Goal: Information Seeking & Learning: Learn about a topic

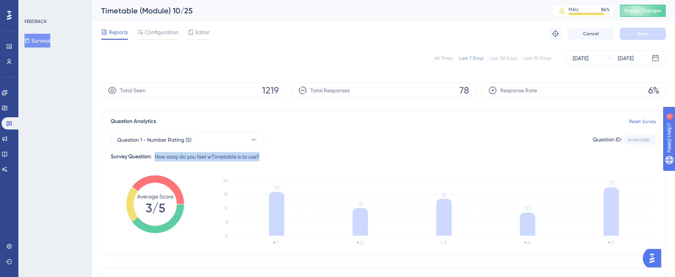
drag, startPoint x: 254, startPoint y: 158, endPoint x: 156, endPoint y: 157, distance: 98.0
click at [156, 157] on div "Question 1 - Number Rating (5) Question ID: bc64d568... Copy Survey Question: H…" at bounding box center [383, 143] width 545 height 35
copy span "How easy do you feel wTimetable is to use?"
click at [244, 149] on div "Question 1 - Number Rating (5) Question ID: bc64d568... Copy Survey Question: H…" at bounding box center [383, 143] width 545 height 35
click at [246, 144] on button "Question 1 - Number Rating (5)" at bounding box center [187, 139] width 153 height 15
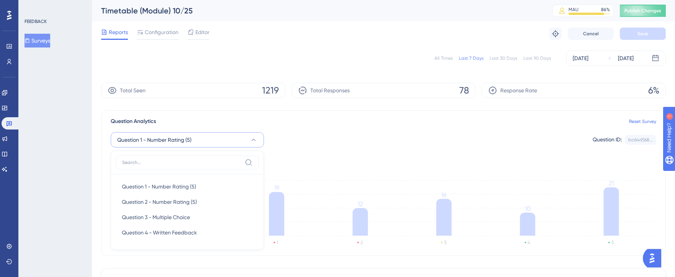
scroll to position [62, 0]
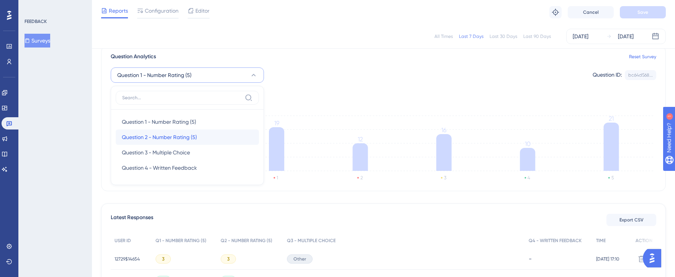
click at [216, 139] on div "Question 2 - Number Rating (5) Question 2 - Number Rating (5)" at bounding box center [187, 136] width 131 height 15
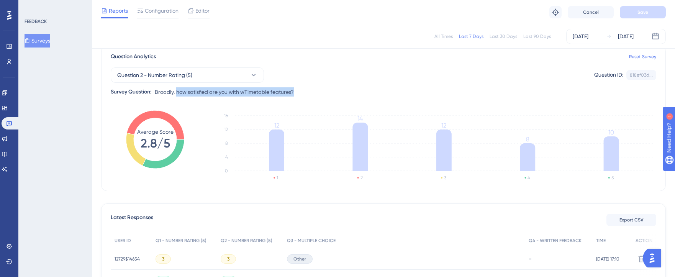
drag, startPoint x: 280, startPoint y: 95, endPoint x: 176, endPoint y: 92, distance: 104.2
click at [176, 92] on div "Question 2 - Number Rating (5) Question ID: 818ef03d... Copy Survey Question: B…" at bounding box center [383, 78] width 545 height 35
copy span "how satisfied are you with wTimetable features?"
click at [240, 84] on div "Question 2 - Number Rating (5) Question ID: 818ef03d... Copy Survey Question: B…" at bounding box center [383, 78] width 545 height 35
click at [240, 80] on button "Question 2 - Number Rating (5)" at bounding box center [187, 74] width 153 height 15
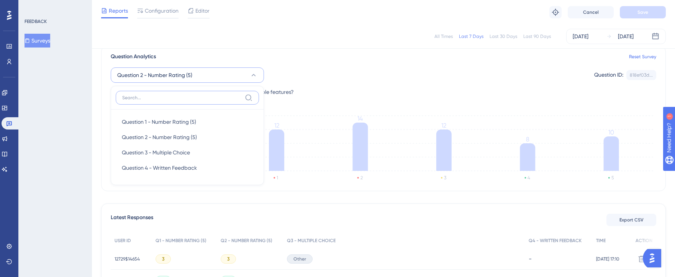
scroll to position [59, 0]
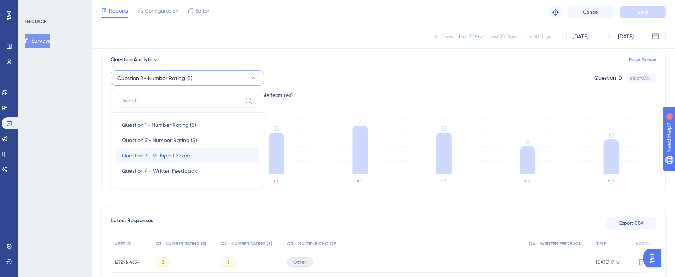
click at [194, 155] on div "Question 3 - Multiple Choice Question 3 - Multiple Choice" at bounding box center [187, 155] width 131 height 15
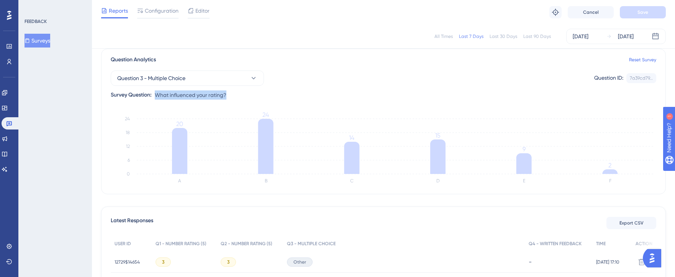
drag, startPoint x: 235, startPoint y: 97, endPoint x: 156, endPoint y: 94, distance: 79.3
click at [156, 94] on div "Question 3 - Multiple Choice Question ID: 7a39cd79... Copy Survey Question: Wha…" at bounding box center [383, 81] width 545 height 35
copy span "What influenced your rating?"
click at [217, 82] on button "Question 3 - Multiple Choice" at bounding box center [187, 77] width 153 height 15
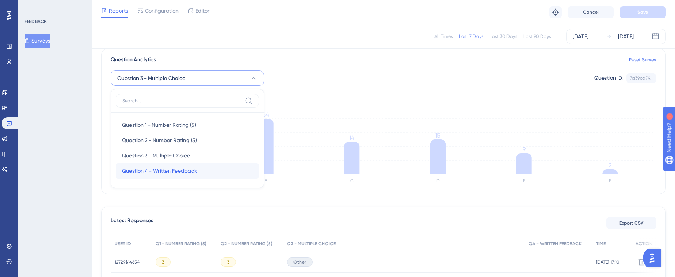
click at [188, 172] on span "Question 4 - Written Feedback" at bounding box center [159, 170] width 75 height 9
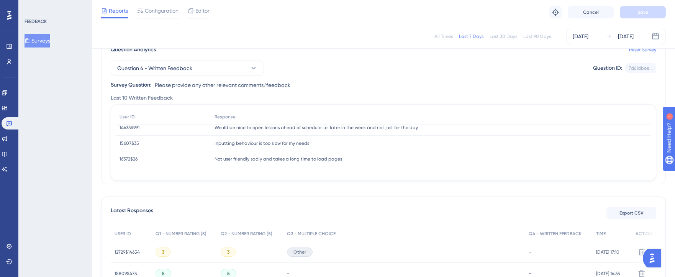
scroll to position [114, 0]
